Goal: Task Accomplishment & Management: Use online tool/utility

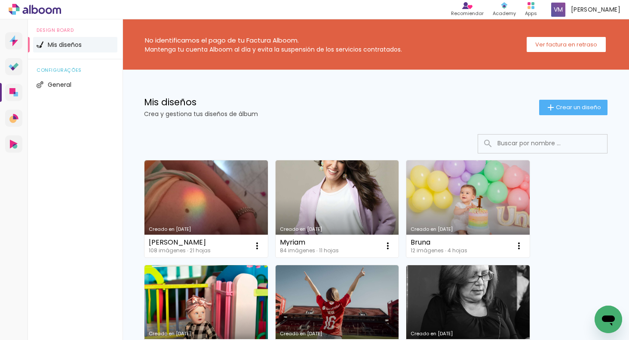
click at [218, 174] on link "Creado en [DATE]" at bounding box center [205, 208] width 123 height 97
